Goal: Complete application form: Complete application form

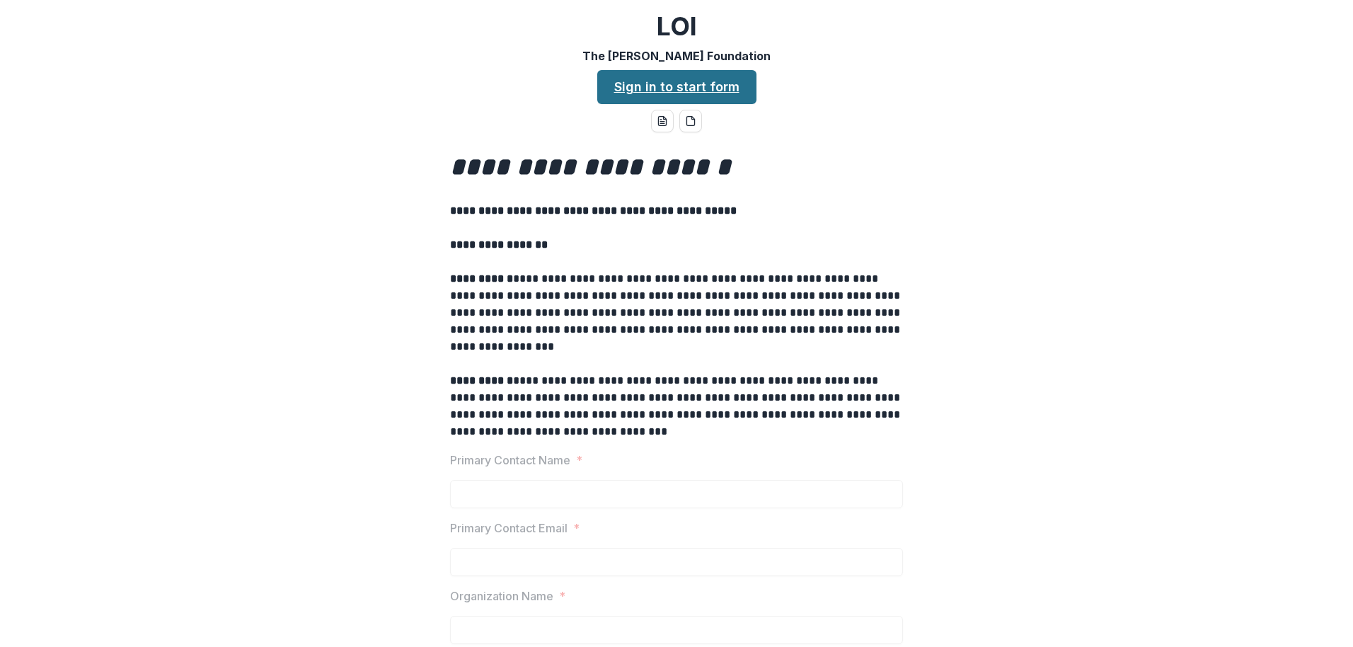
click at [652, 83] on link "Sign in to start form" at bounding box center [676, 87] width 159 height 34
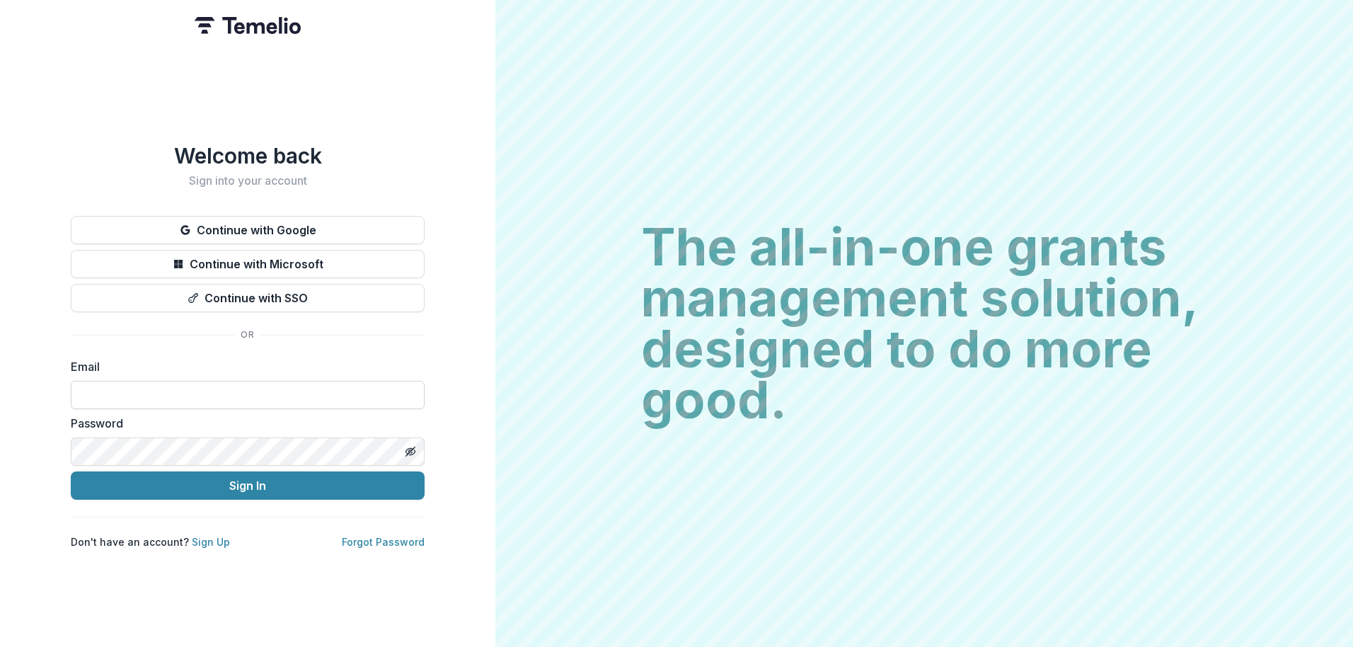
click at [101, 382] on input at bounding box center [248, 395] width 354 height 28
type input "**********"
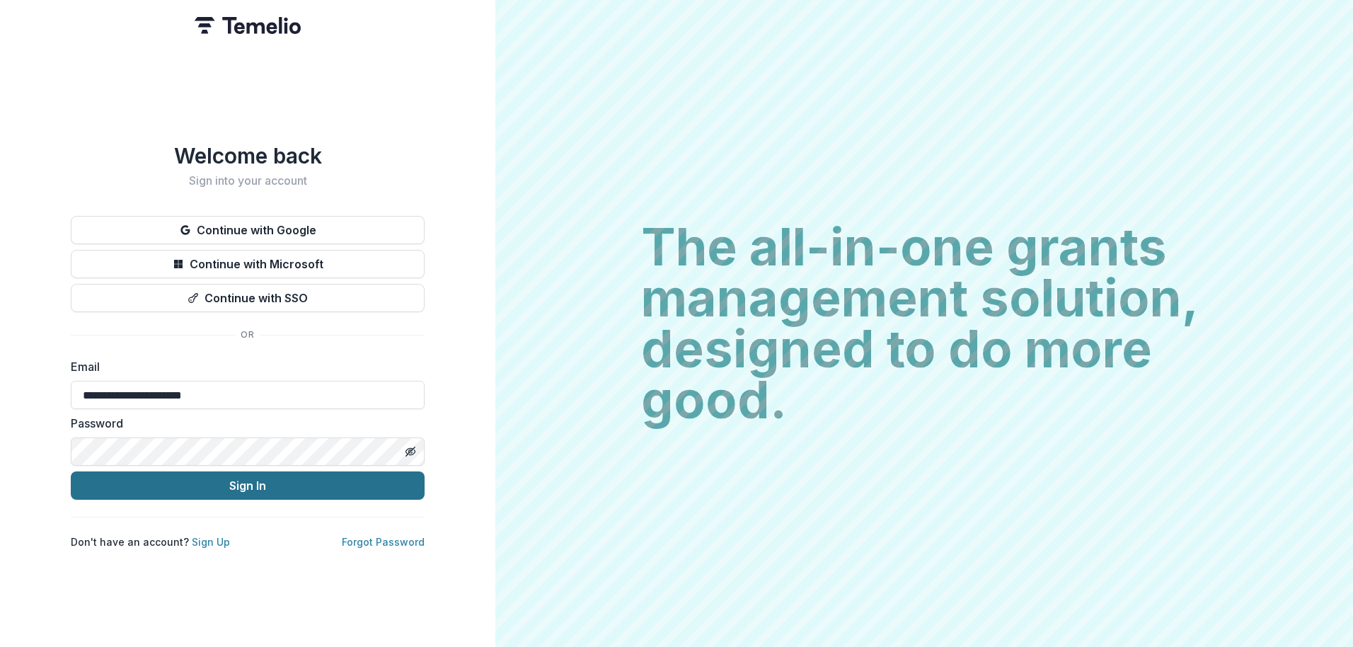
click at [258, 479] on button "Sign In" at bounding box center [248, 485] width 354 height 28
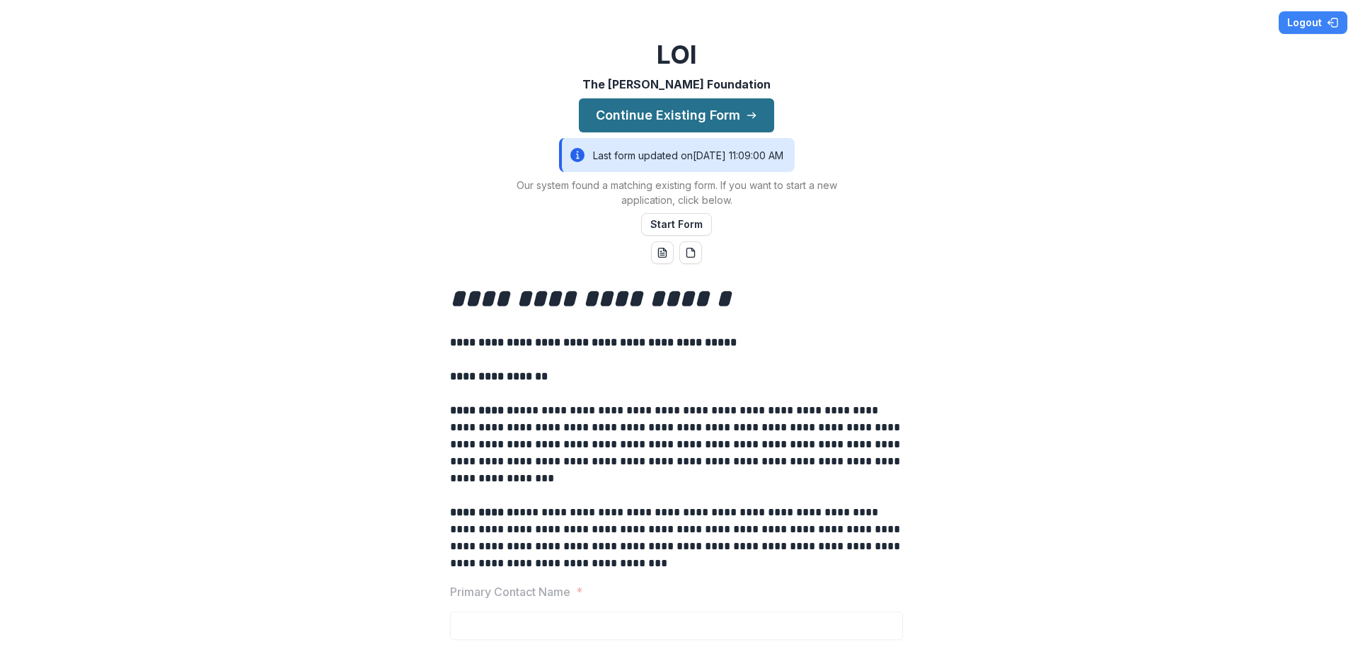
click at [685, 112] on button "Continue Existing Form" at bounding box center [676, 115] width 195 height 34
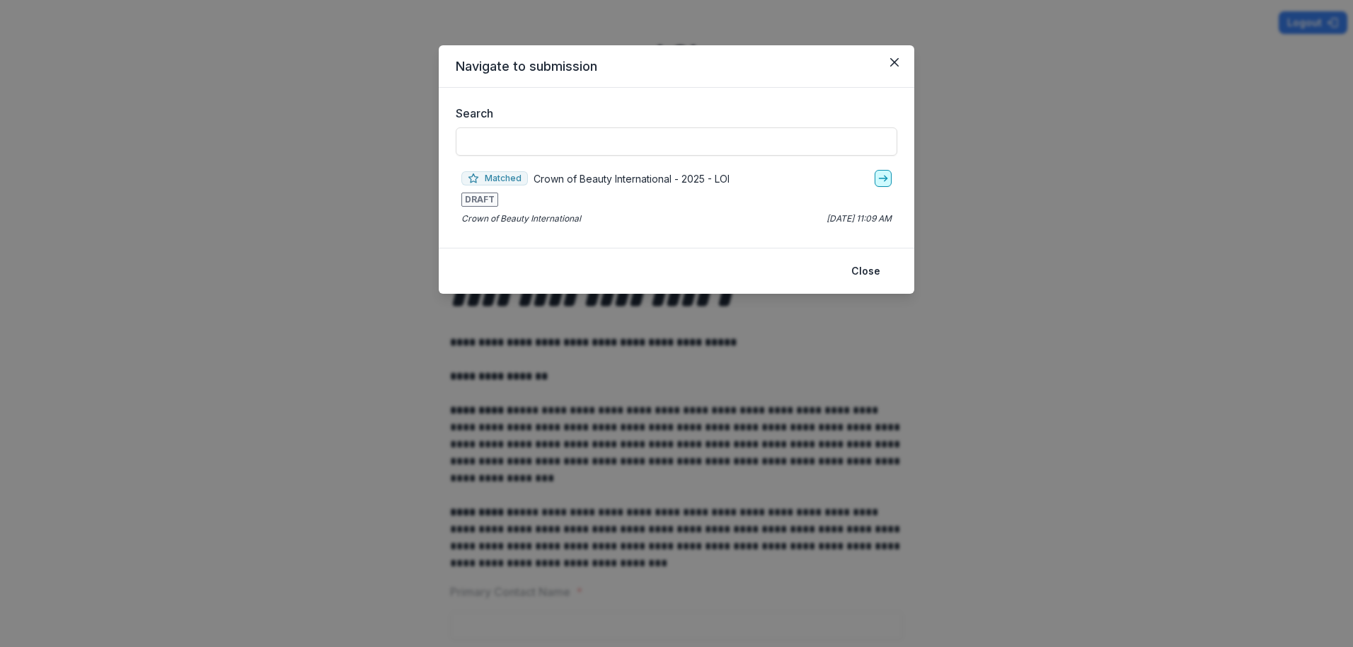
click at [884, 178] on icon "go-to" at bounding box center [883, 178] width 11 height 11
